Goal: Check status: Check status

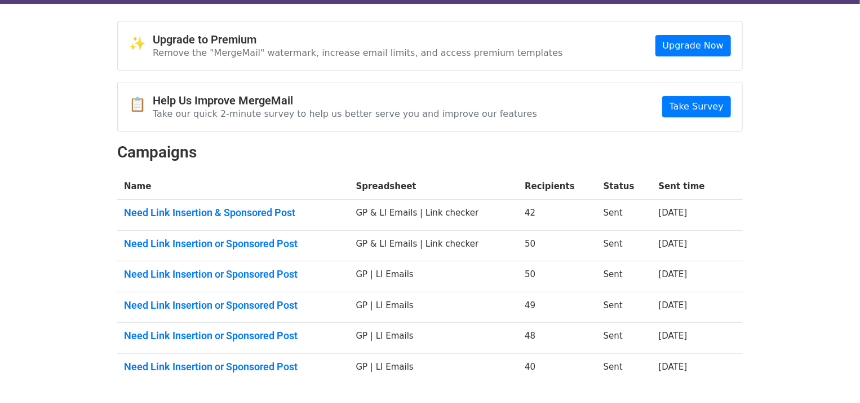
scroll to position [56, 0]
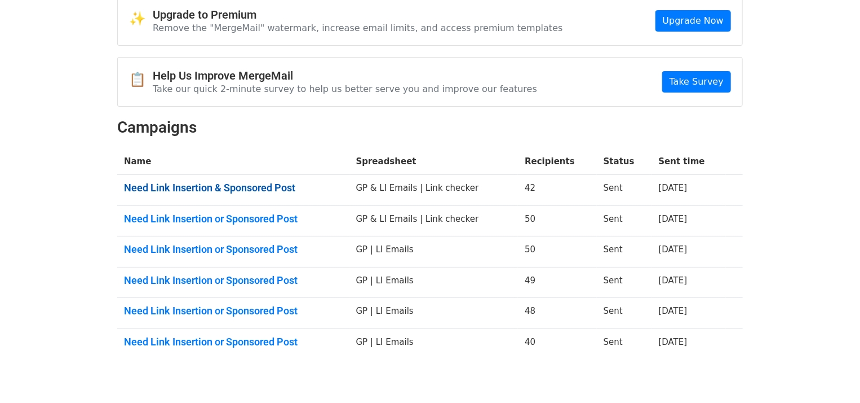
click at [255, 187] on link "Need Link Insertion & Sponsored Post" at bounding box center [233, 188] width 219 height 12
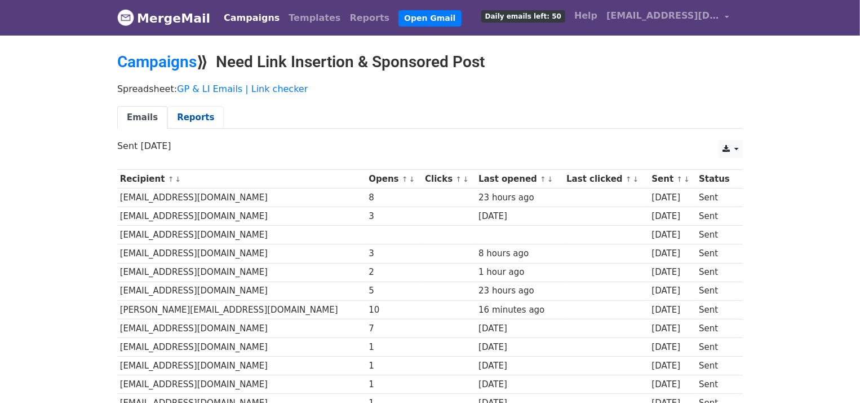
click at [201, 120] on link "Reports" at bounding box center [195, 117] width 56 height 23
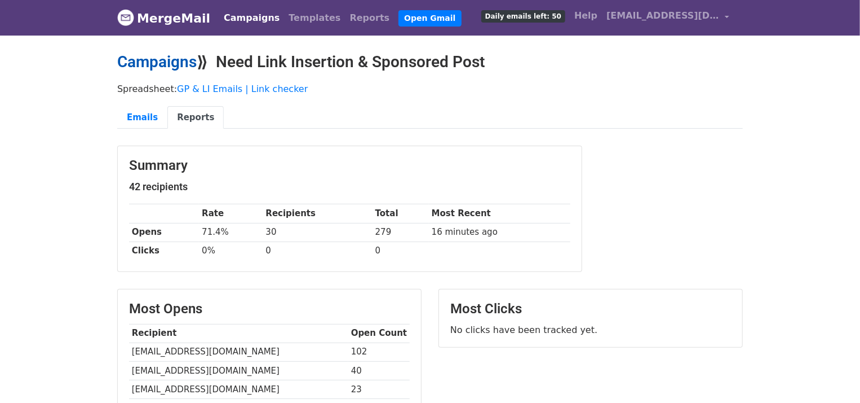
click at [180, 67] on link "Campaigns" at bounding box center [157, 61] width 80 height 19
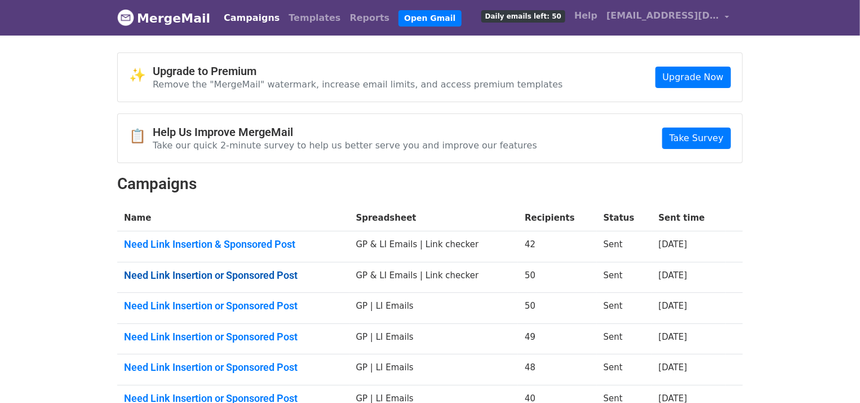
click at [247, 277] on link "Need Link Insertion or Sponsored Post" at bounding box center [233, 275] width 219 height 12
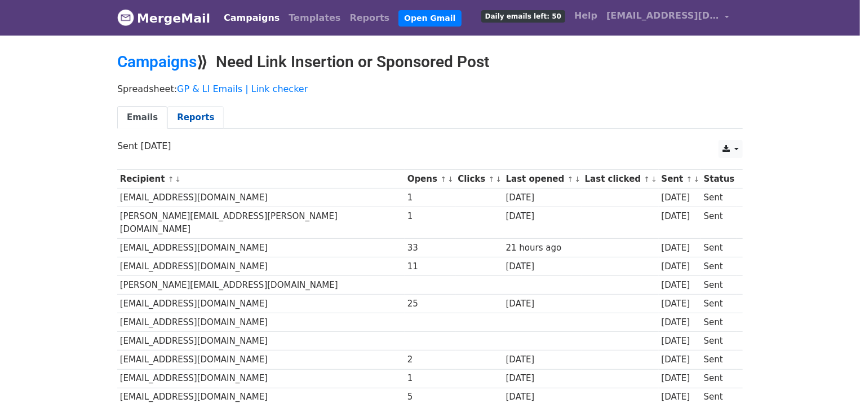
click at [185, 119] on link "Reports" at bounding box center [195, 117] width 56 height 23
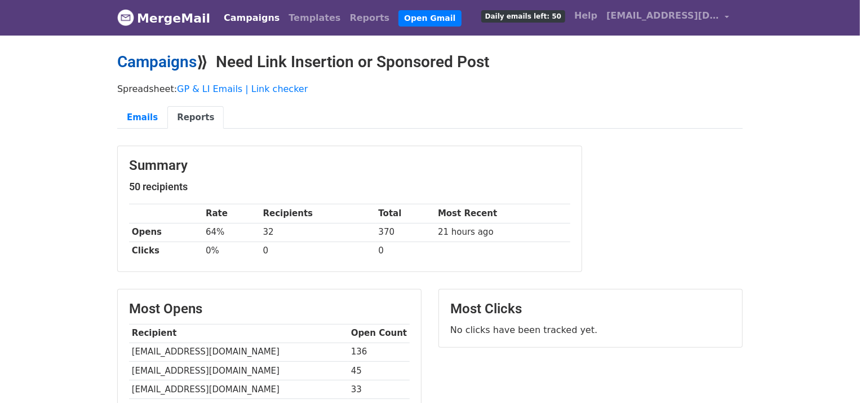
click at [174, 64] on link "Campaigns" at bounding box center [157, 61] width 80 height 19
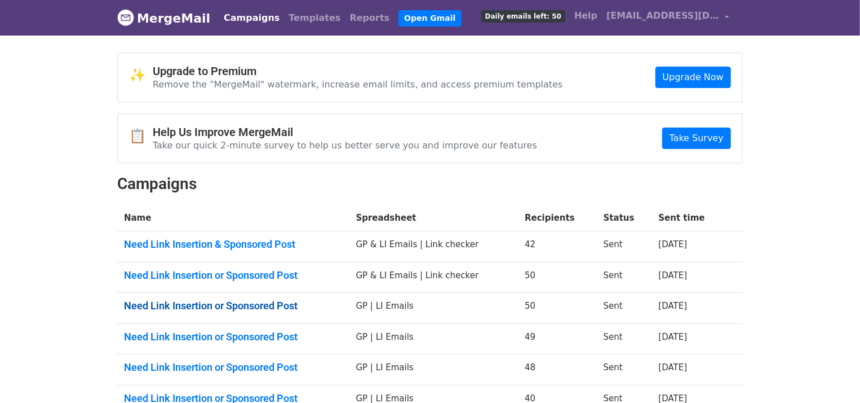
click at [240, 304] on link "Need Link Insertion or Sponsored Post" at bounding box center [233, 305] width 219 height 12
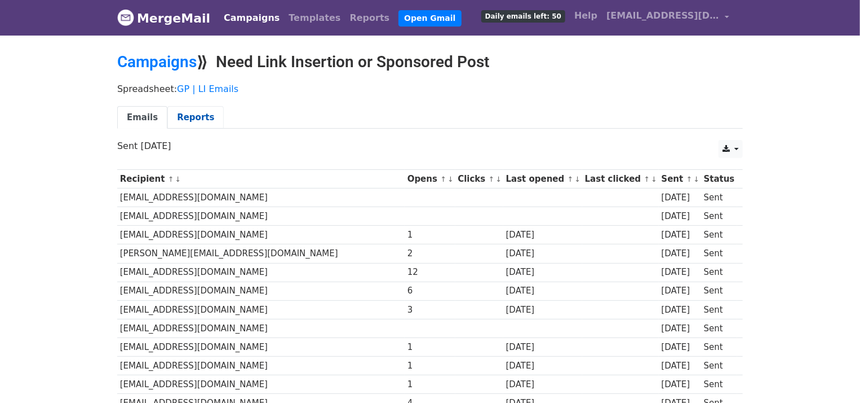
click at [187, 117] on link "Reports" at bounding box center [195, 117] width 56 height 23
